Goal: Information Seeking & Learning: Learn about a topic

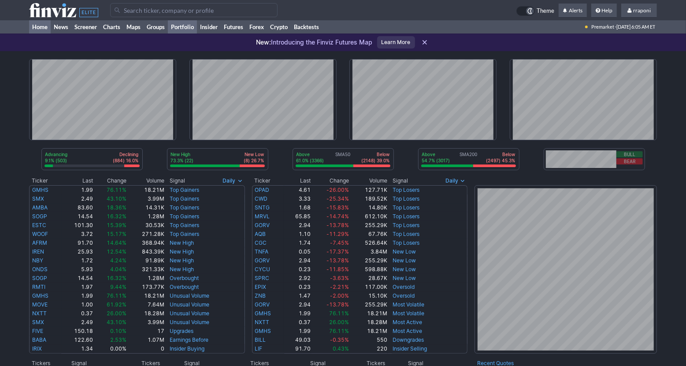
click at [189, 26] on link "Portfolio" at bounding box center [182, 26] width 29 height 13
click at [193, 31] on link "Portfolio" at bounding box center [182, 26] width 29 height 13
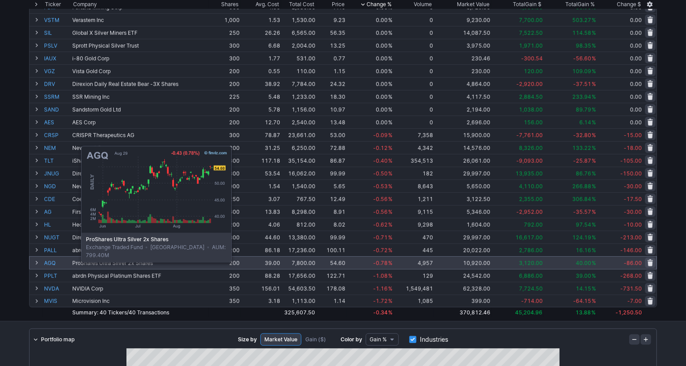
scroll to position [273, 0]
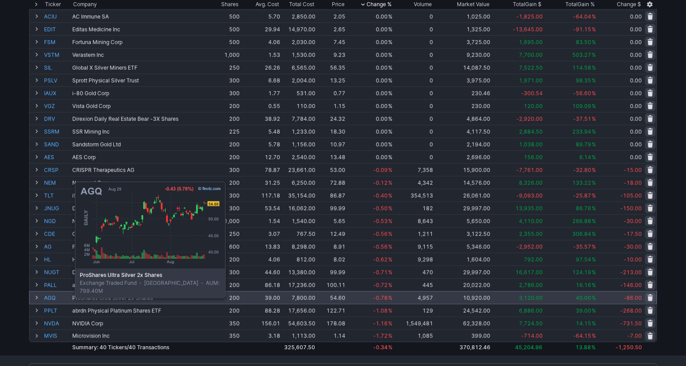
click at [53, 296] on link "AGQ" at bounding box center [57, 297] width 26 height 12
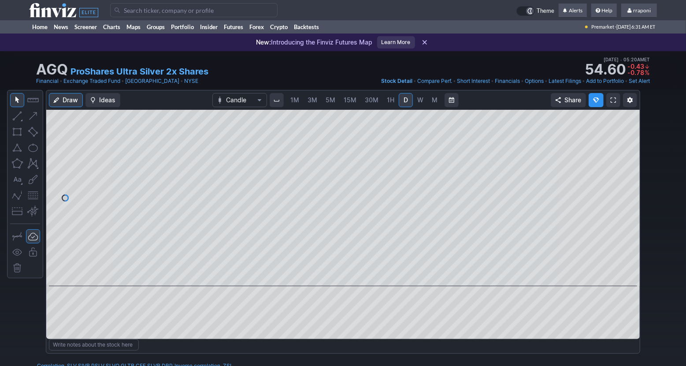
click at [417, 102] on span "W" at bounding box center [420, 100] width 6 height 9
click at [333, 277] on button at bounding box center [335, 273] width 12 height 11
click at [334, 276] on span at bounding box center [334, 273] width 11 height 7
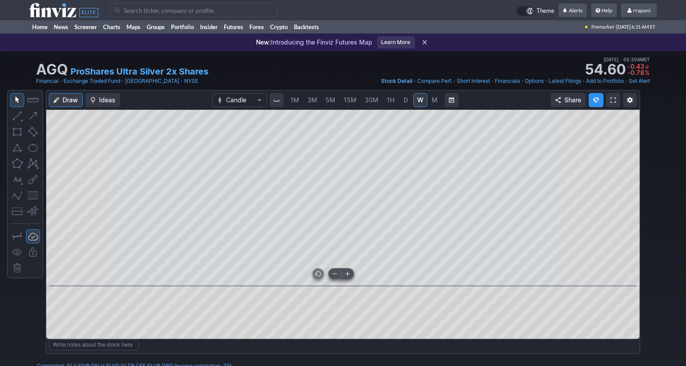
click at [334, 276] on span at bounding box center [334, 273] width 11 height 7
click at [333, 275] on span at bounding box center [334, 273] width 11 height 7
click at [335, 275] on span at bounding box center [334, 273] width 11 height 7
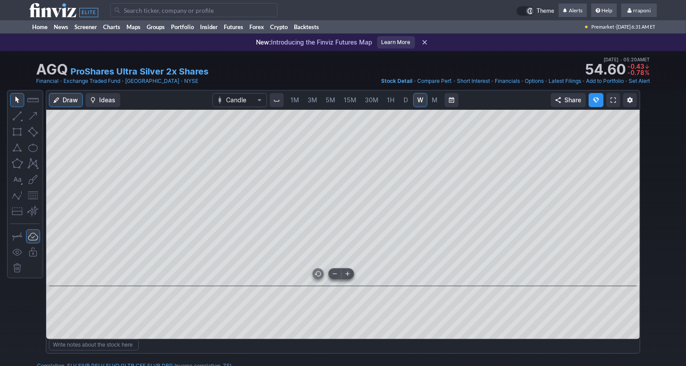
click at [335, 275] on span at bounding box center [334, 273] width 11 height 7
click at [437, 100] on link "M" at bounding box center [435, 100] width 14 height 14
click at [348, 272] on span at bounding box center [347, 273] width 11 height 7
click at [350, 274] on span at bounding box center [347, 273] width 11 height 7
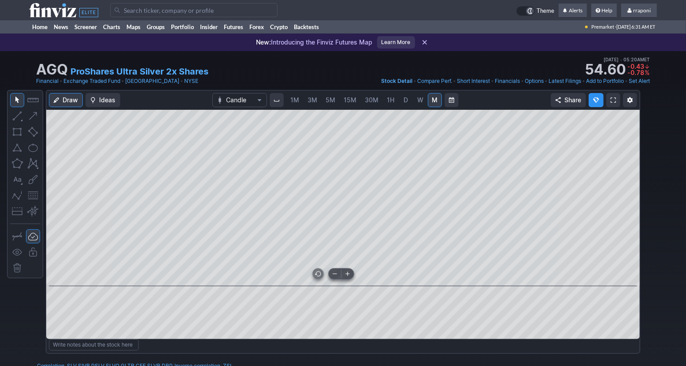
click at [350, 274] on span at bounding box center [347, 273] width 11 height 7
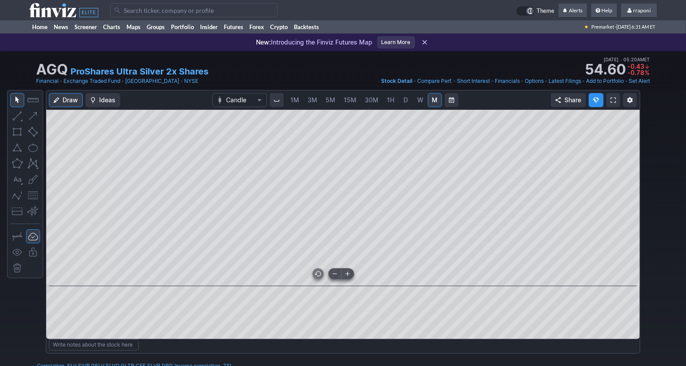
click at [349, 274] on span at bounding box center [347, 273] width 11 height 7
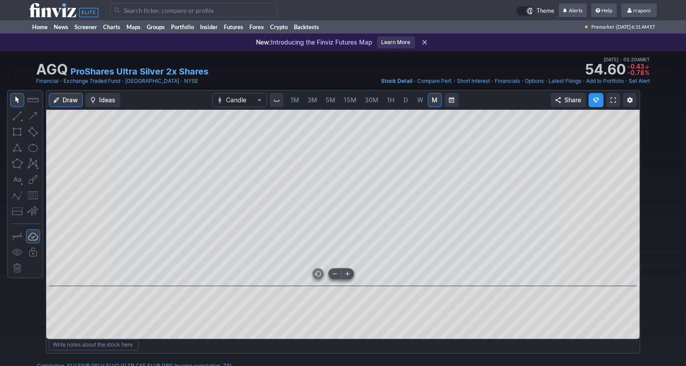
click at [349, 274] on span at bounding box center [347, 273] width 11 height 7
click at [39, 28] on link "Home" at bounding box center [40, 26] width 22 height 13
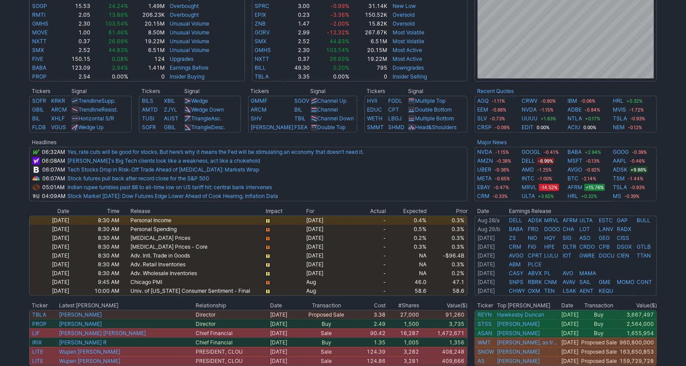
scroll to position [414, 0]
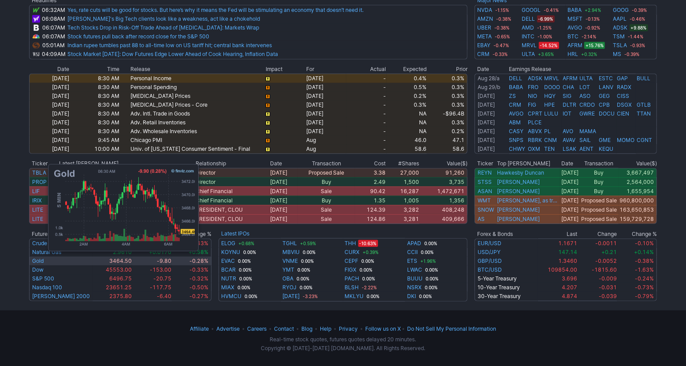
click at [44, 261] on link "Gold" at bounding box center [37, 260] width 11 height 7
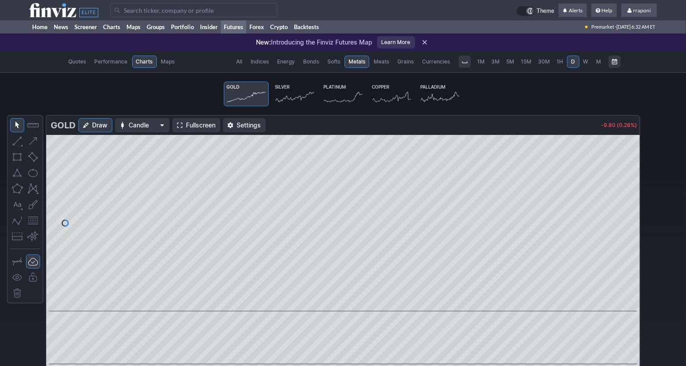
click at [286, 98] on icon at bounding box center [294, 97] width 39 height 12
click at [599, 63] on span "M" at bounding box center [598, 61] width 5 height 7
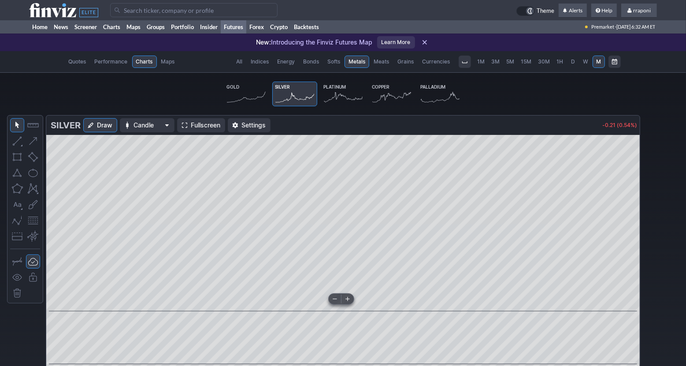
click at [347, 300] on span at bounding box center [347, 298] width 11 height 7
click at [334, 299] on span at bounding box center [334, 298] width 11 height 7
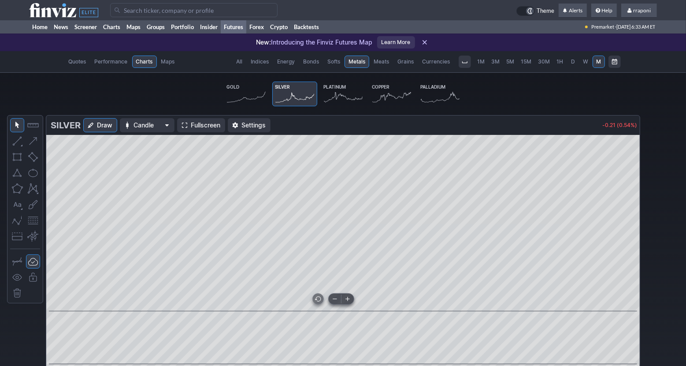
click at [334, 299] on span at bounding box center [334, 298] width 11 height 7
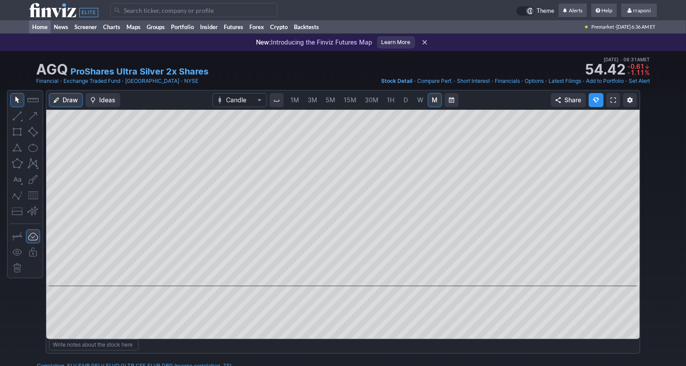
click at [33, 26] on link "Home" at bounding box center [40, 26] width 22 height 13
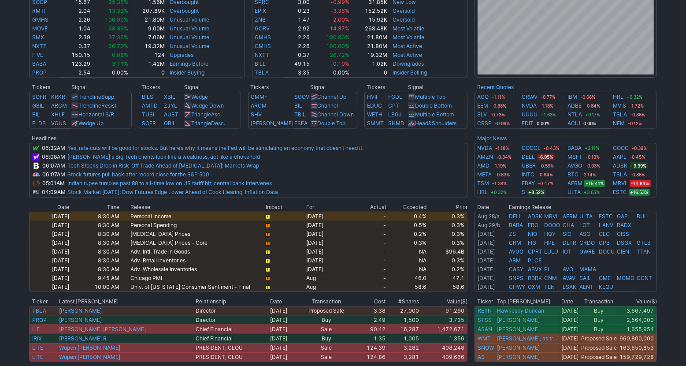
scroll to position [414, 0]
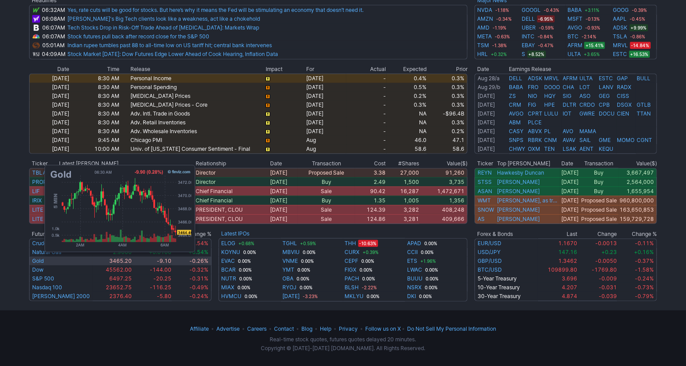
click at [40, 262] on link "Gold" at bounding box center [37, 260] width 11 height 7
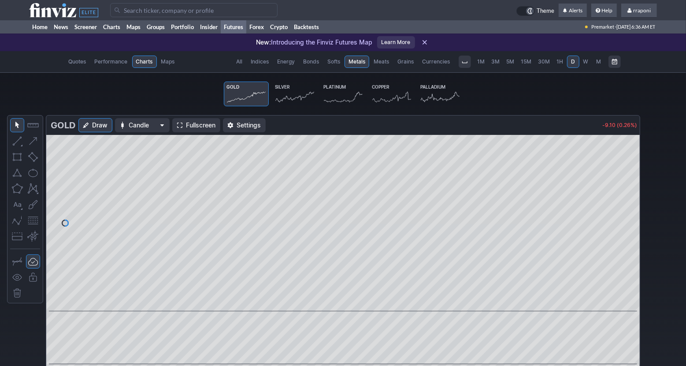
click at [294, 87] on link "Silver" at bounding box center [294, 93] width 45 height 25
click at [596, 63] on span "M" at bounding box center [599, 61] width 6 height 9
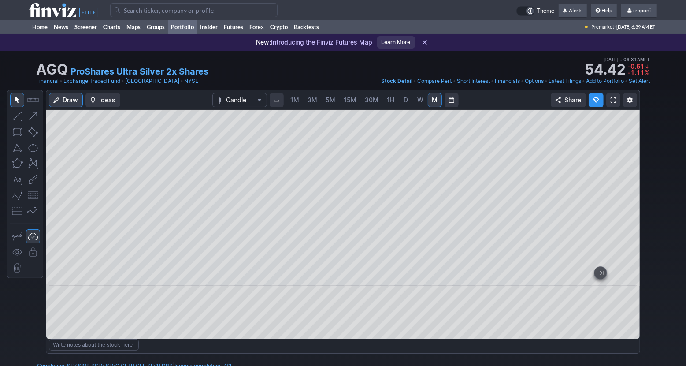
click at [190, 29] on link "Portfolio" at bounding box center [182, 26] width 29 height 13
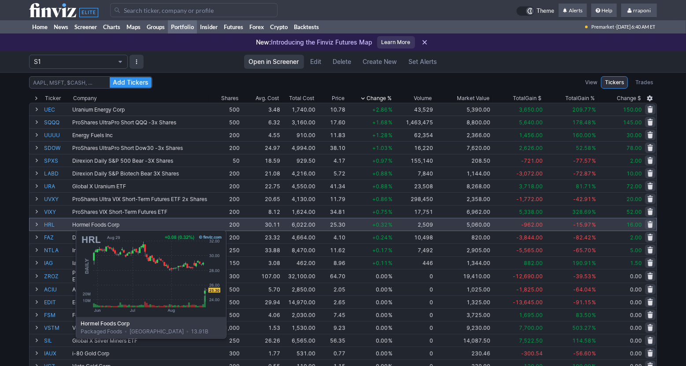
click at [54, 226] on link "HRL" at bounding box center [57, 224] width 26 height 12
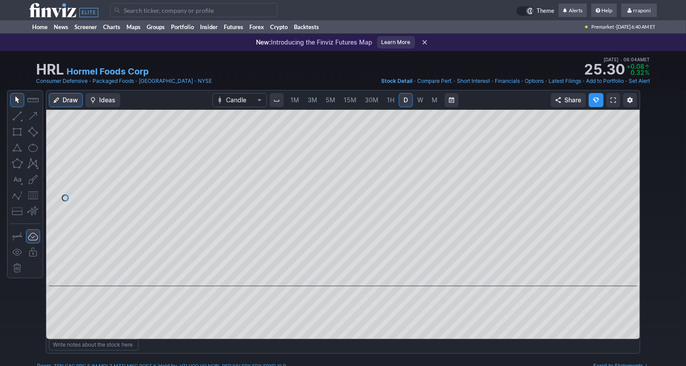
click at [422, 97] on link "W" at bounding box center [420, 100] width 14 height 14
click at [429, 101] on link "M" at bounding box center [435, 100] width 14 height 14
click at [338, 276] on span at bounding box center [334, 273] width 11 height 7
click at [337, 276] on span at bounding box center [334, 273] width 11 height 7
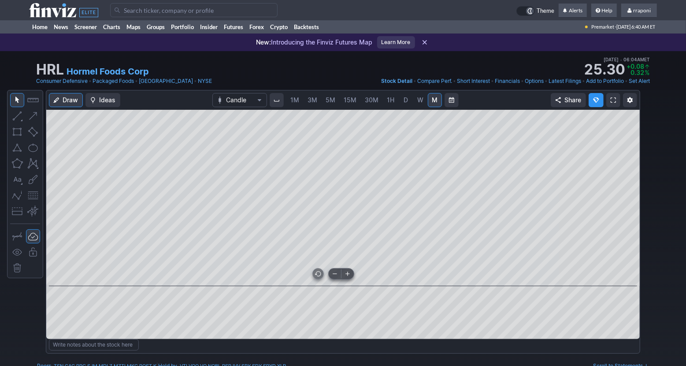
click at [337, 276] on span at bounding box center [334, 273] width 11 height 7
click at [96, 23] on link "Screener" at bounding box center [85, 26] width 29 height 13
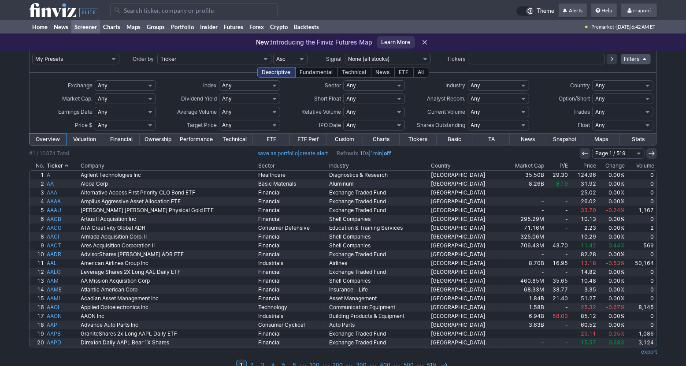
click at [506, 62] on input "text" at bounding box center [537, 59] width 136 height 11
type input "jnj"
click at [615, 59] on button at bounding box center [612, 59] width 11 height 11
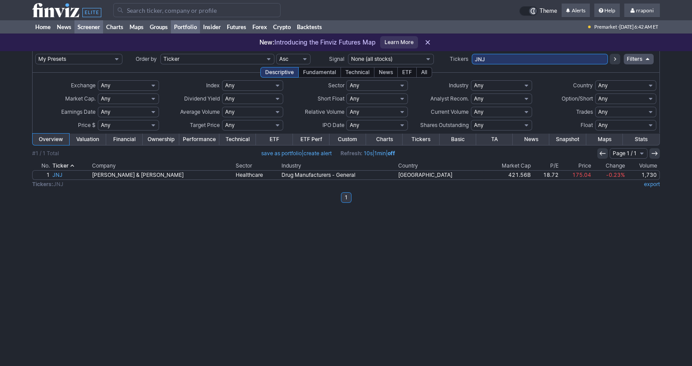
click at [194, 28] on link "Portfolio" at bounding box center [185, 26] width 29 height 13
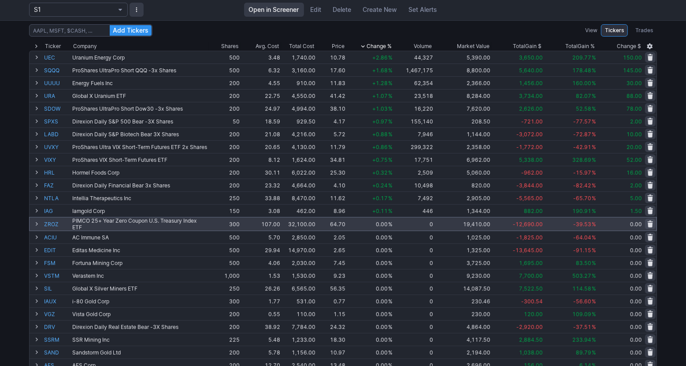
scroll to position [59, 0]
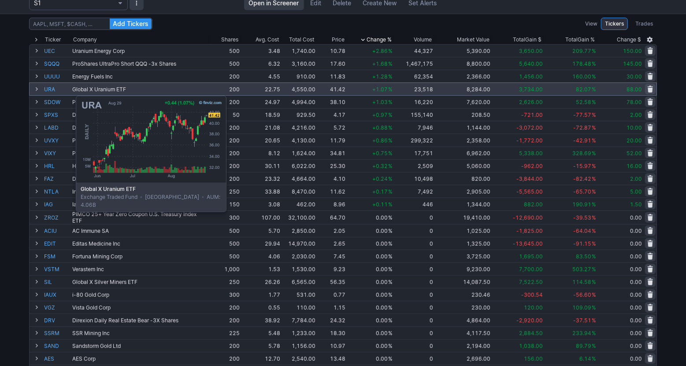
click at [54, 91] on link "URA" at bounding box center [57, 89] width 26 height 12
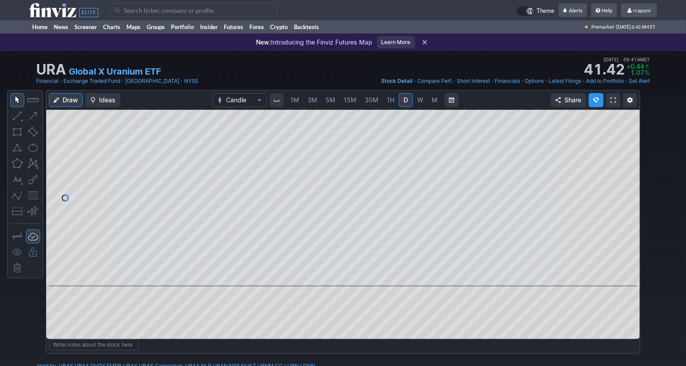
click at [429, 101] on link "M" at bounding box center [435, 100] width 14 height 14
click at [187, 30] on link "Portfolio" at bounding box center [182, 26] width 29 height 13
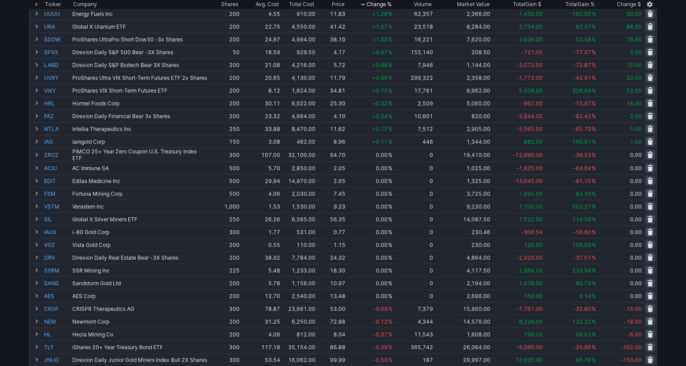
scroll to position [124, 0]
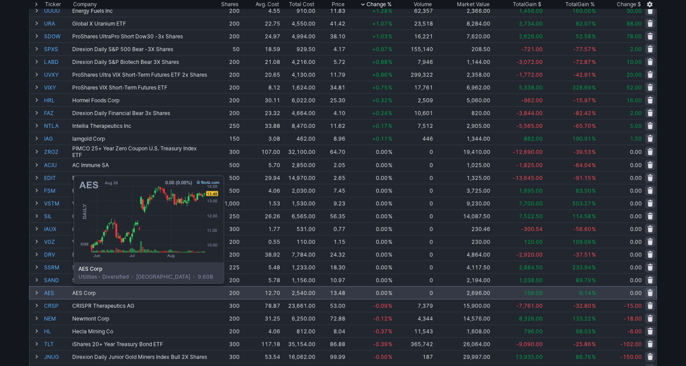
click at [52, 290] on link "AES" at bounding box center [57, 292] width 26 height 12
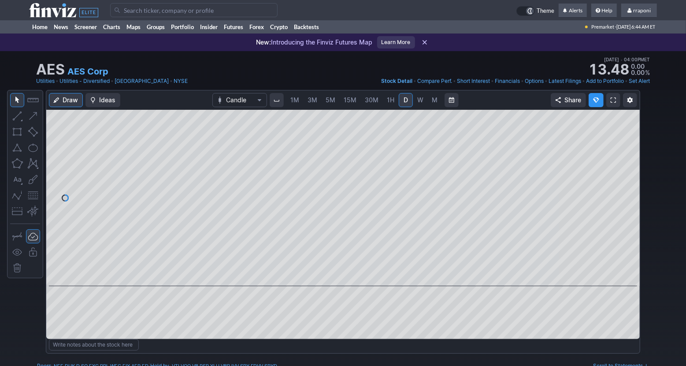
click at [421, 102] on span "W" at bounding box center [420, 99] width 6 height 7
click at [432, 103] on span "M" at bounding box center [435, 99] width 6 height 7
click at [333, 277] on span at bounding box center [334, 273] width 11 height 7
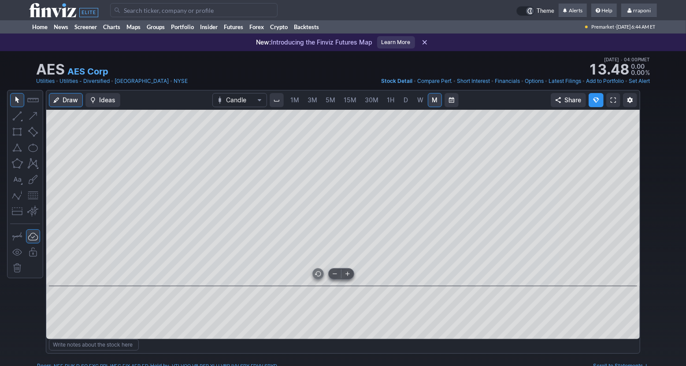
click at [333, 277] on span at bounding box center [334, 273] width 11 height 7
click at [190, 29] on link "Portfolio" at bounding box center [182, 26] width 29 height 13
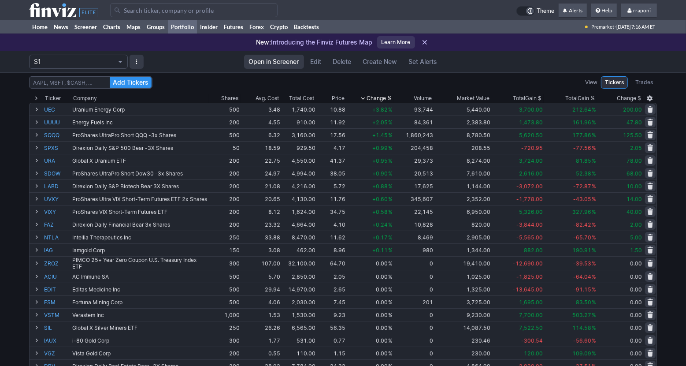
click at [182, 33] on div "New: Introducing the Finviz Futures Map Learn More" at bounding box center [343, 42] width 686 height 18
click at [186, 30] on link "Portfolio" at bounding box center [182, 26] width 29 height 13
click at [45, 30] on link "Home" at bounding box center [40, 26] width 22 height 13
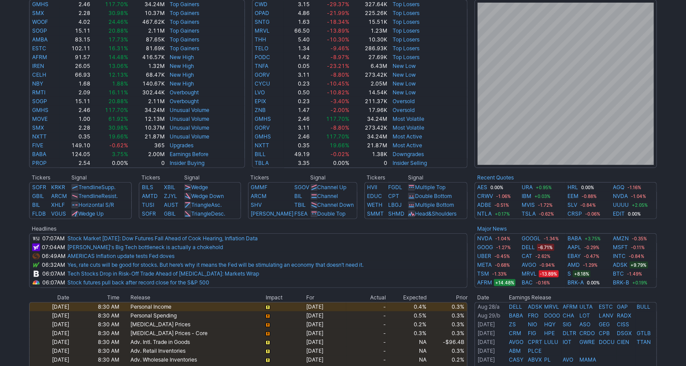
scroll to position [186, 0]
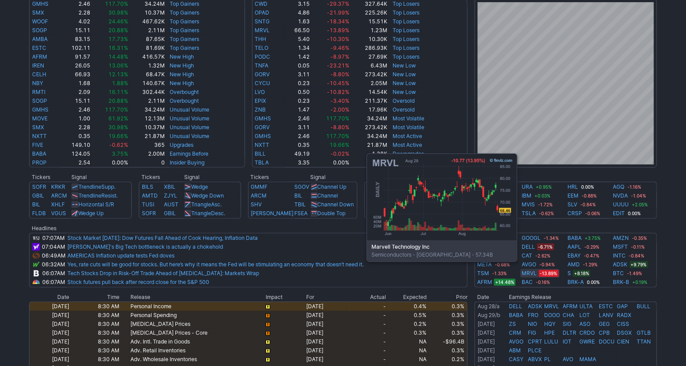
click at [529, 274] on link "MRVL" at bounding box center [529, 273] width 15 height 9
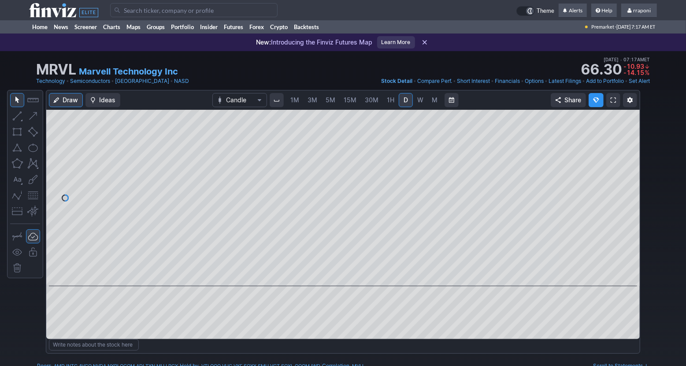
click at [422, 100] on span "W" at bounding box center [420, 99] width 6 height 7
click at [429, 102] on link "M" at bounding box center [435, 100] width 14 height 14
click at [194, 29] on link "Portfolio" at bounding box center [182, 26] width 29 height 13
